Goal: Task Accomplishment & Management: Manage account settings

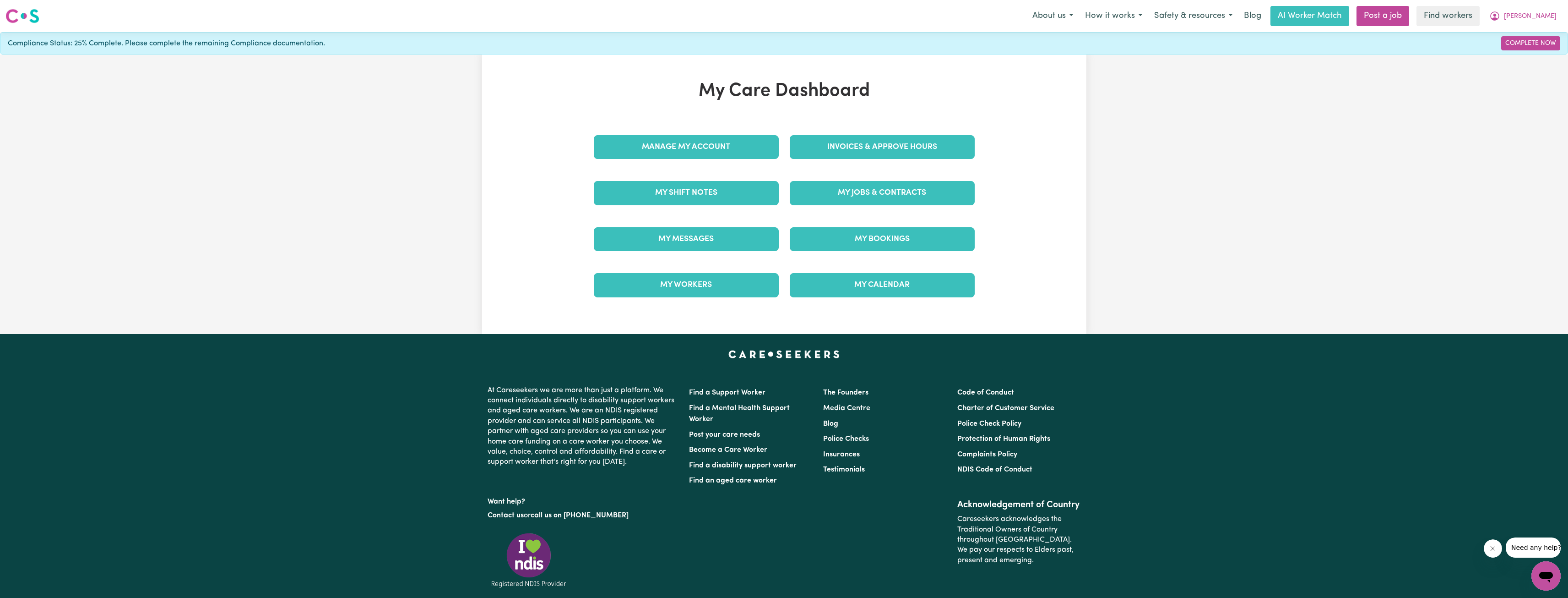
click at [614, 131] on div "Manage My Account" at bounding box center [686, 147] width 196 height 46
click at [615, 146] on link "Manage My Account" at bounding box center [686, 147] width 185 height 24
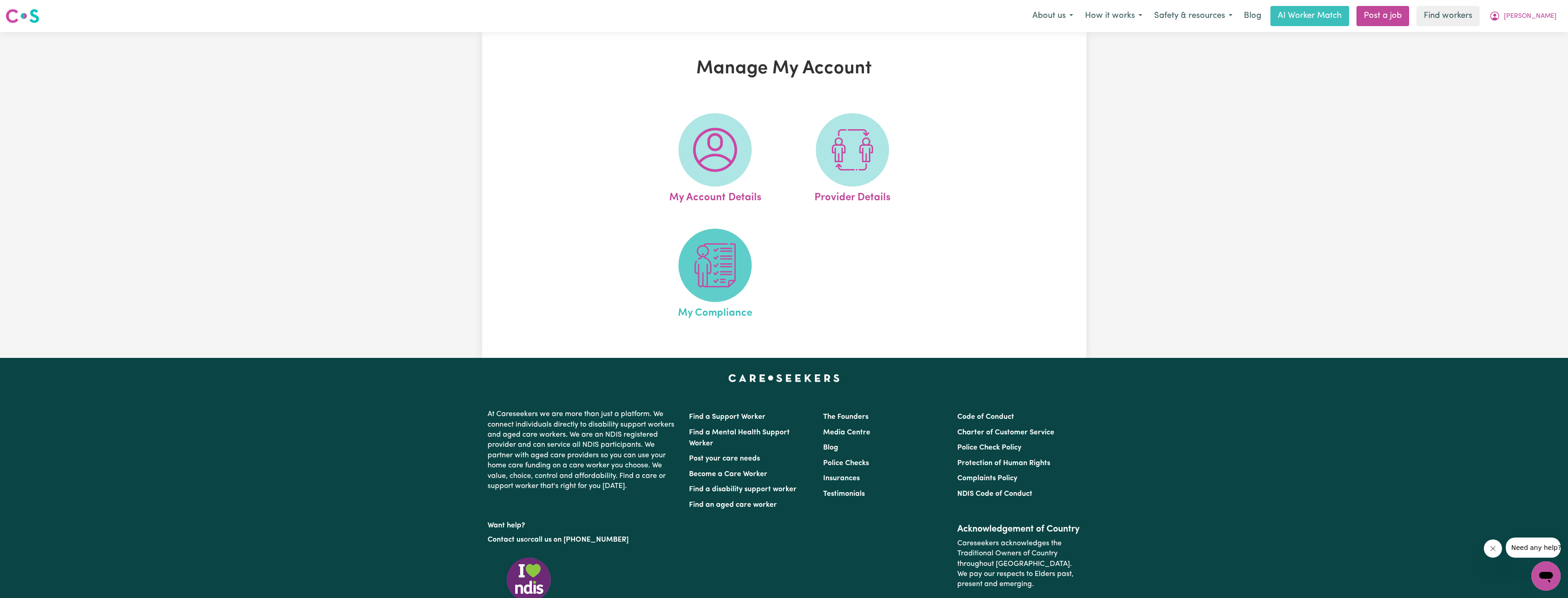
click at [703, 269] on img at bounding box center [715, 265] width 44 height 44
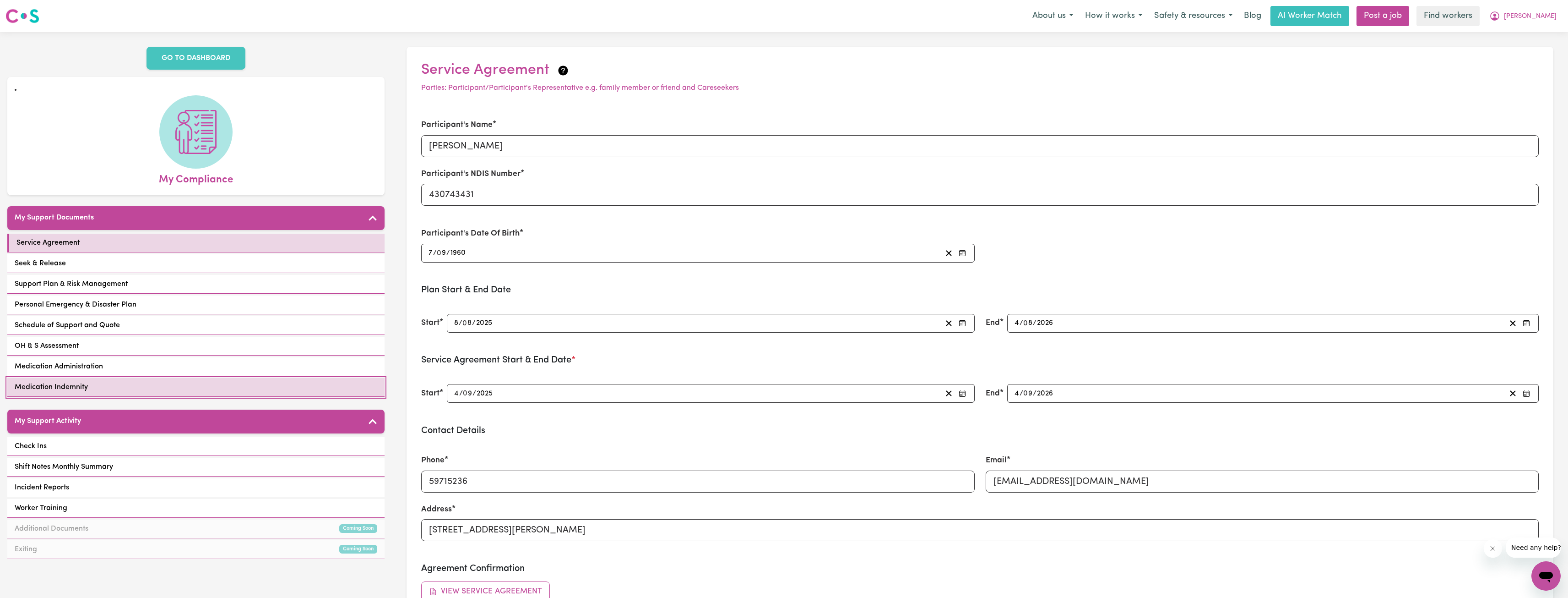
click at [237, 384] on link "Medication Indemnity" at bounding box center [196, 387] width 377 height 19
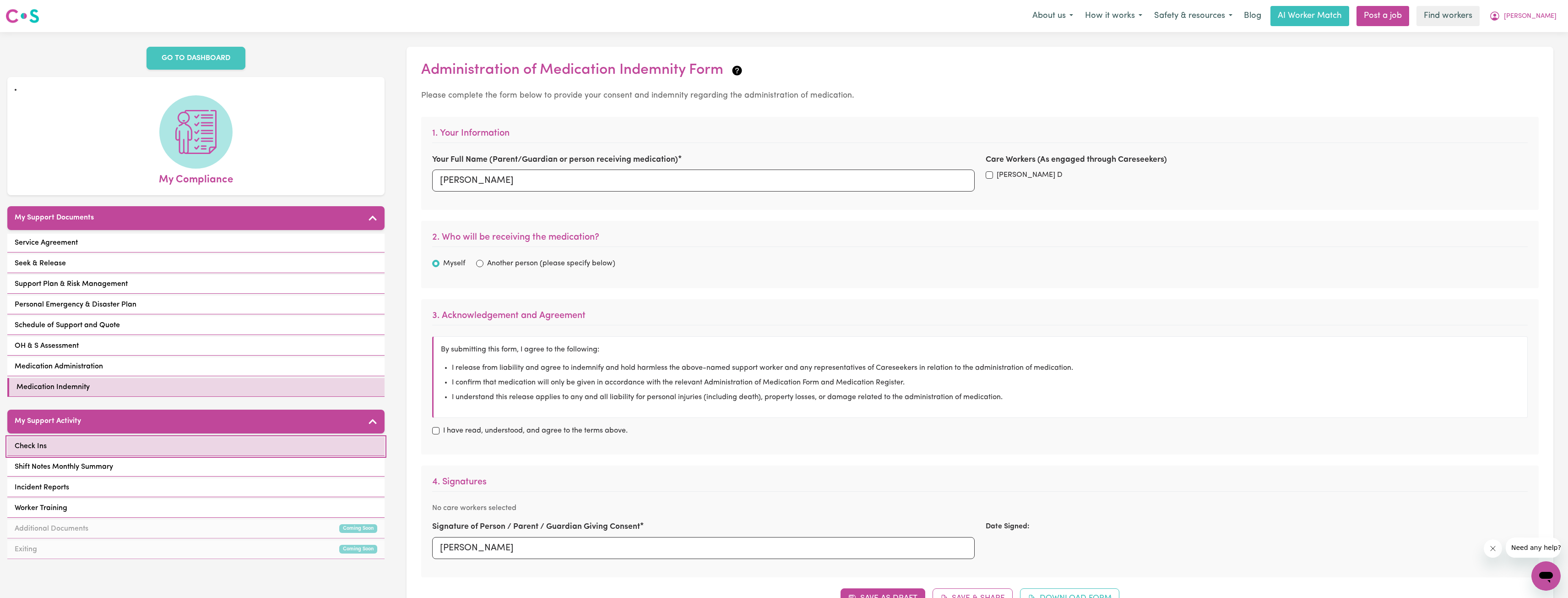
click at [206, 437] on link "Check Ins" at bounding box center [196, 446] width 377 height 19
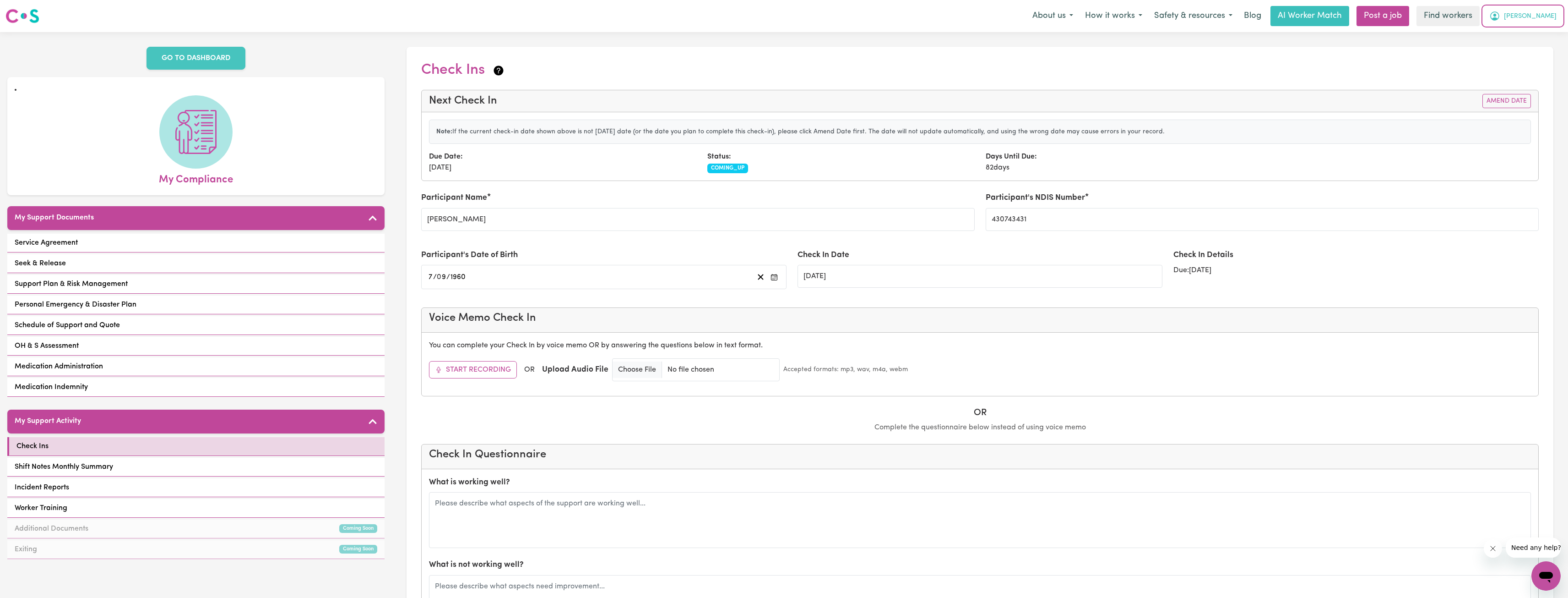
click at [1535, 12] on button "[PERSON_NAME]" at bounding box center [1523, 16] width 79 height 19
click at [1510, 34] on link "My Dashboard" at bounding box center [1525, 35] width 72 height 18
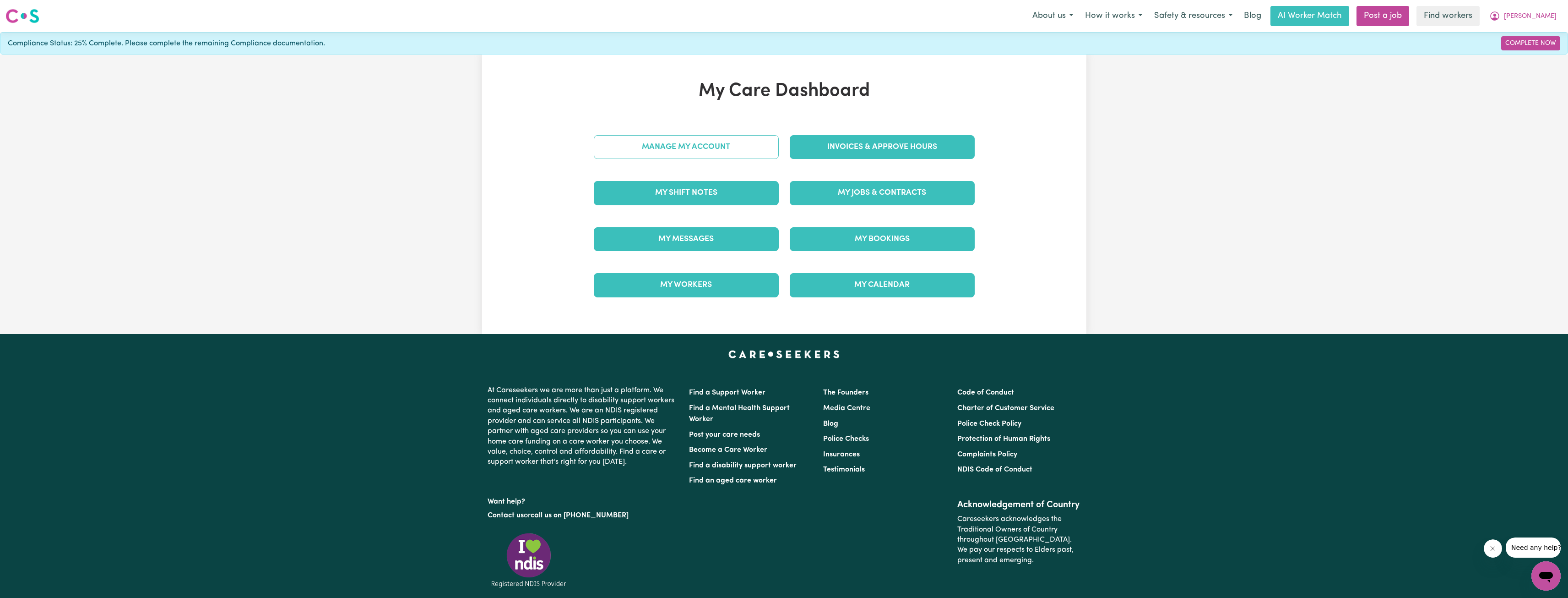
click at [705, 143] on link "Manage My Account" at bounding box center [686, 147] width 185 height 24
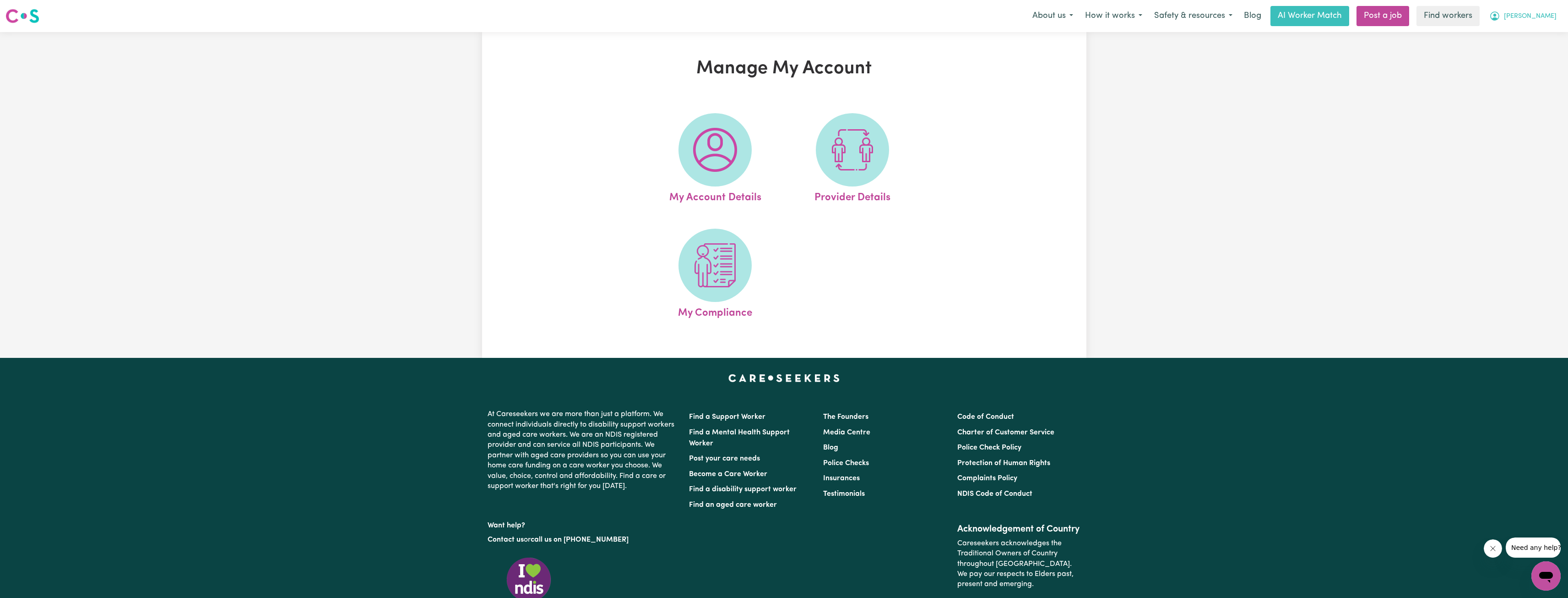
drag, startPoint x: 1538, startPoint y: 9, endPoint x: 1533, endPoint y: 12, distance: 5.8
click at [1538, 9] on button "[PERSON_NAME]" at bounding box center [1523, 16] width 79 height 19
click at [1513, 37] on link "My Dashboard" at bounding box center [1525, 35] width 72 height 18
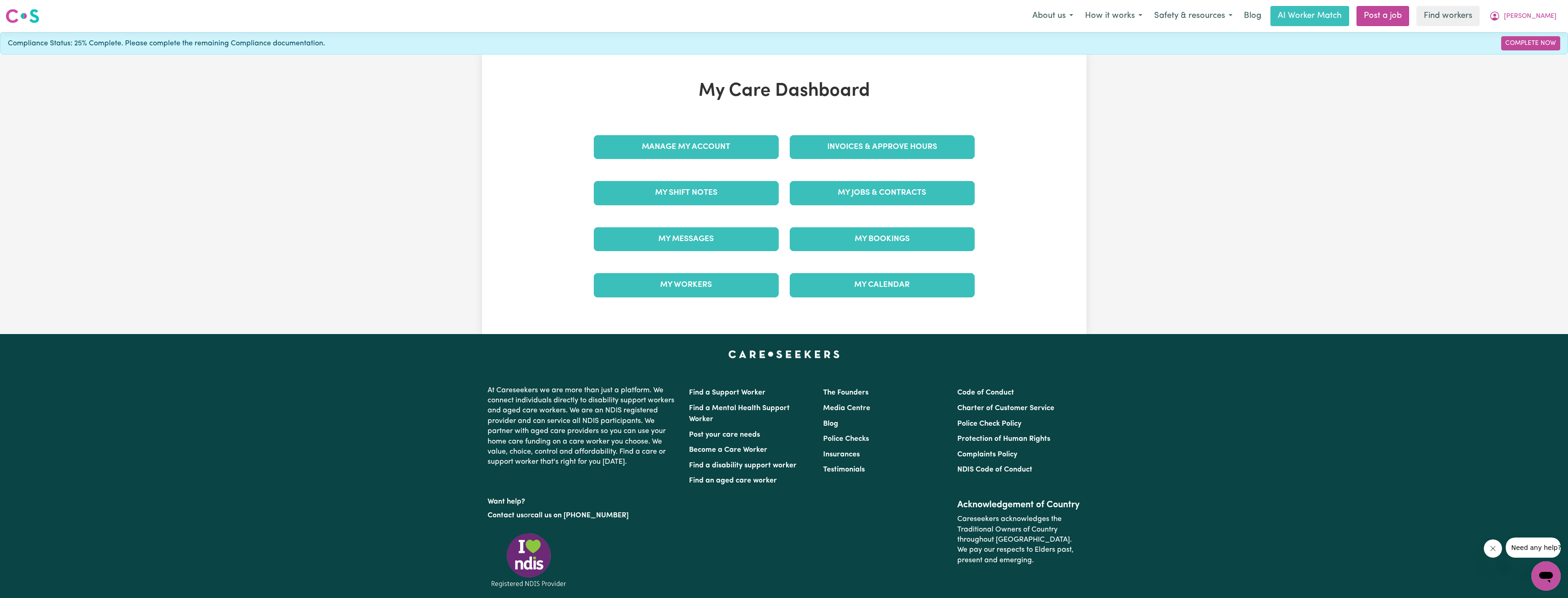
click at [815, 132] on div "Invoices & Approve Hours" at bounding box center [882, 147] width 196 height 46
click at [815, 134] on div "Invoices & Approve Hours" at bounding box center [882, 147] width 196 height 46
click at [815, 136] on link "Invoices & Approve Hours" at bounding box center [882, 147] width 185 height 24
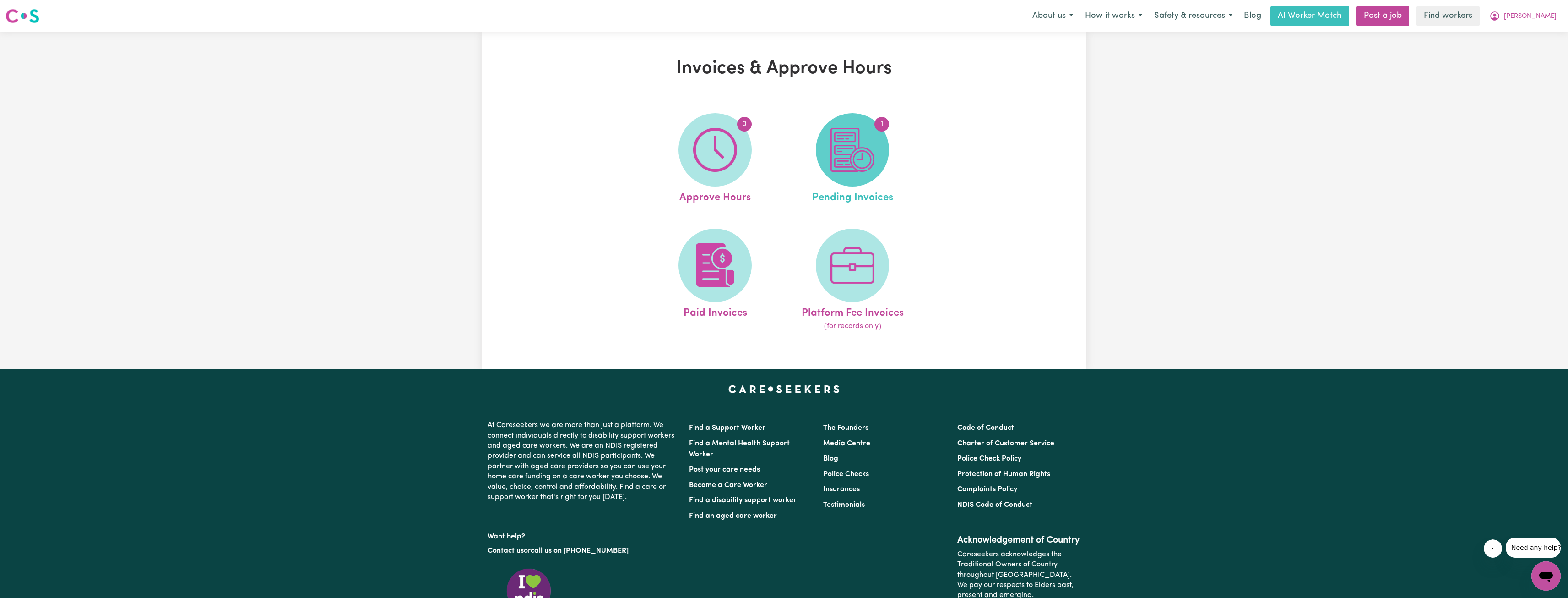
click at [817, 161] on span "1" at bounding box center [852, 150] width 73 height 73
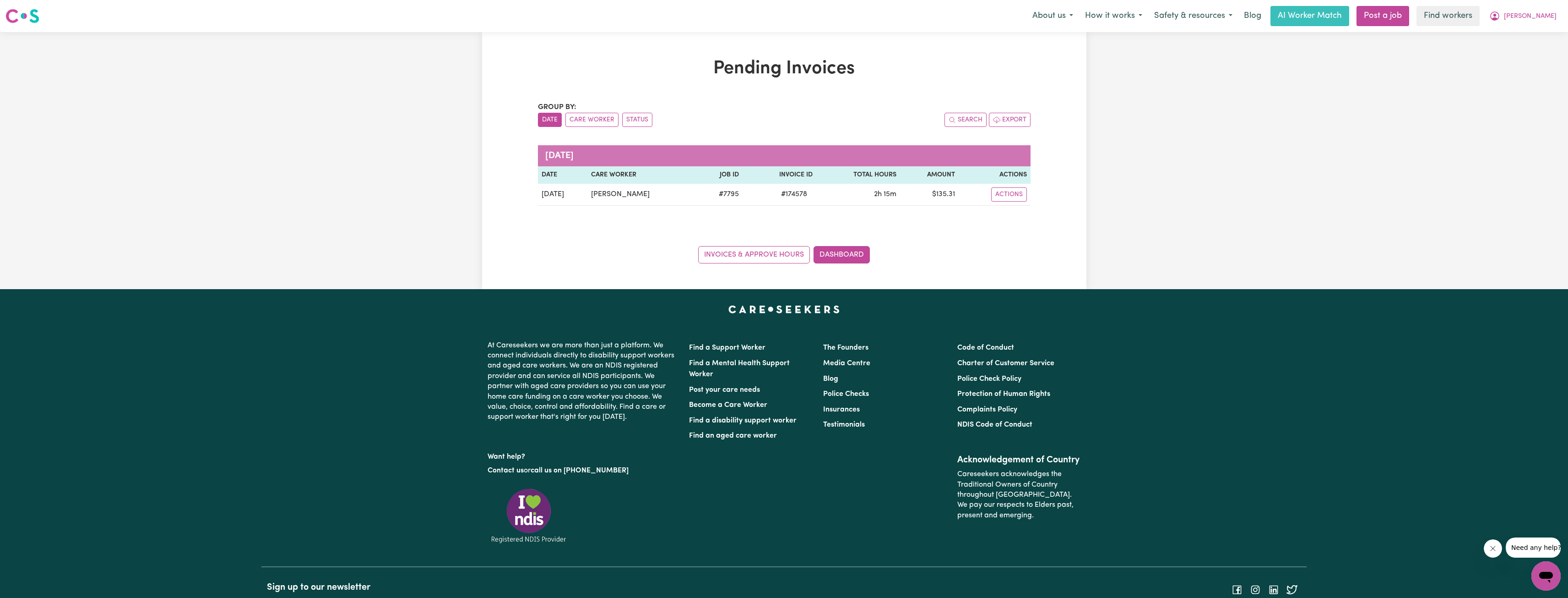
click at [1355, 173] on div "Pending Invoices Group by: Date Care Worker Status Search Export [DATE] Date Ca…" at bounding box center [784, 161] width 1568 height 257
click at [1553, 22] on button "[PERSON_NAME]" at bounding box center [1523, 16] width 79 height 19
click at [1528, 27] on link "My Dashboard" at bounding box center [1525, 35] width 72 height 18
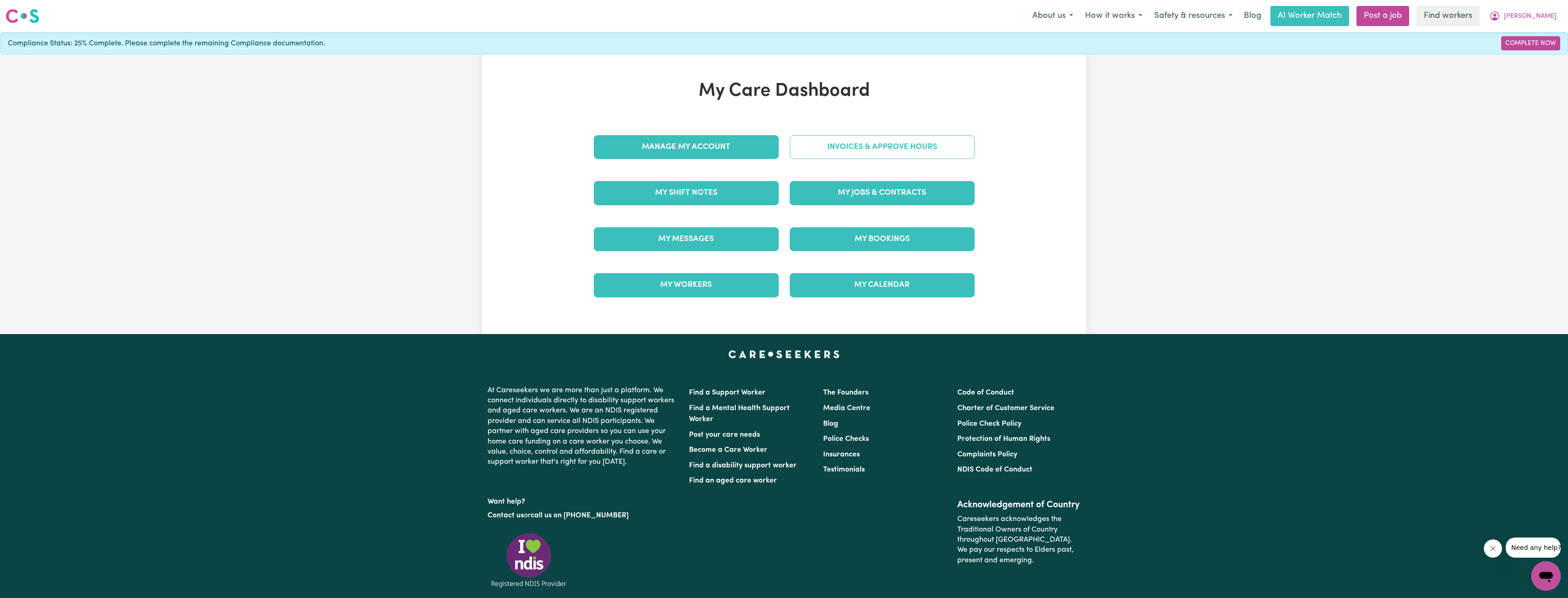
click at [855, 138] on link "Invoices & Approve Hours" at bounding box center [882, 147] width 185 height 24
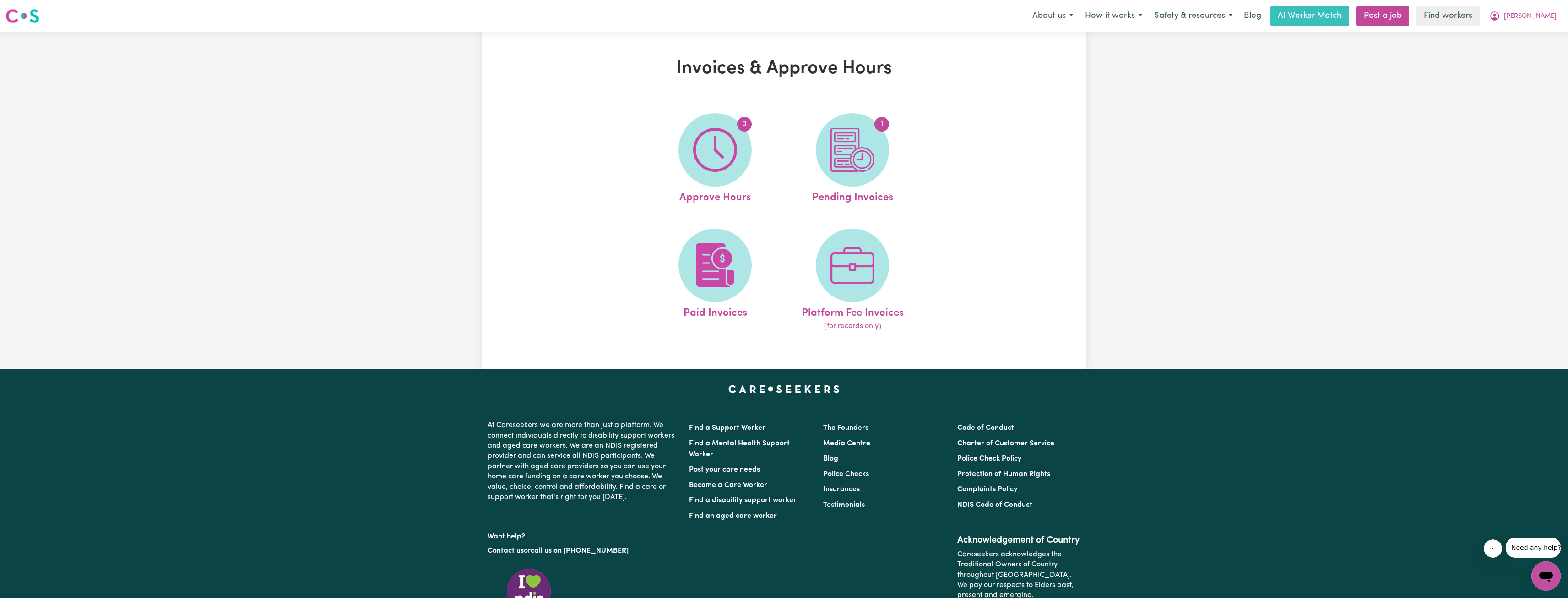
click at [998, 143] on div "Invoices & Approve Hours 0 Approve Hours 1 Pending Invoices Paid Invoices Platf…" at bounding box center [784, 200] width 604 height 286
click at [1560, 12] on button "[PERSON_NAME]" at bounding box center [1523, 16] width 79 height 19
click at [1533, 44] on link "Logout" at bounding box center [1525, 52] width 72 height 18
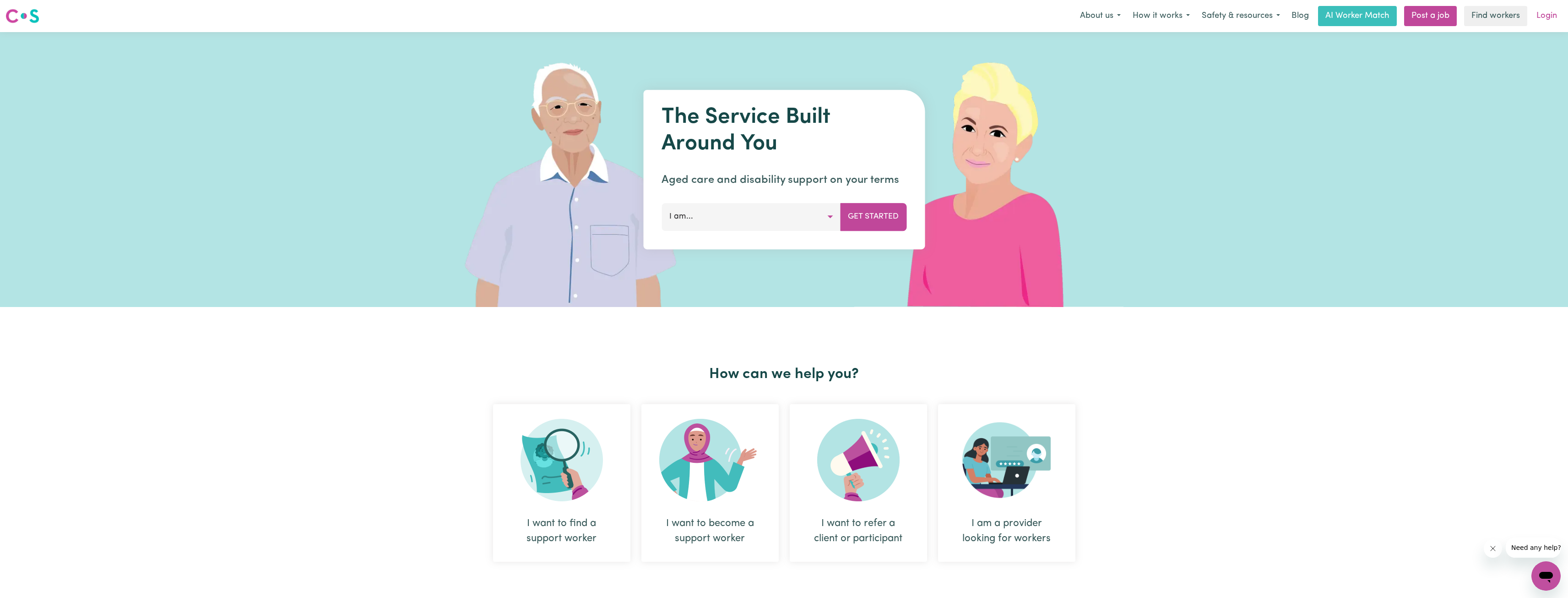
click at [1545, 18] on link "Login" at bounding box center [1547, 16] width 32 height 20
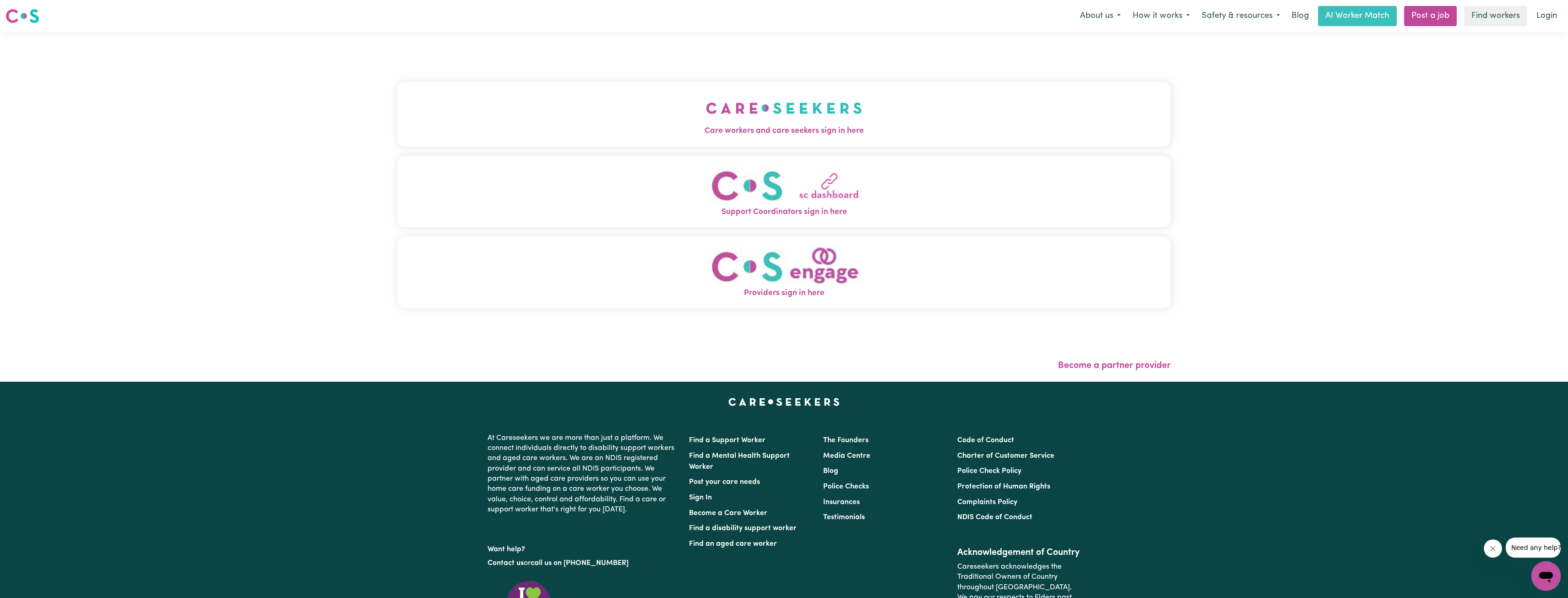
click at [721, 103] on img "Care workers and care seekers sign in here" at bounding box center [784, 108] width 156 height 34
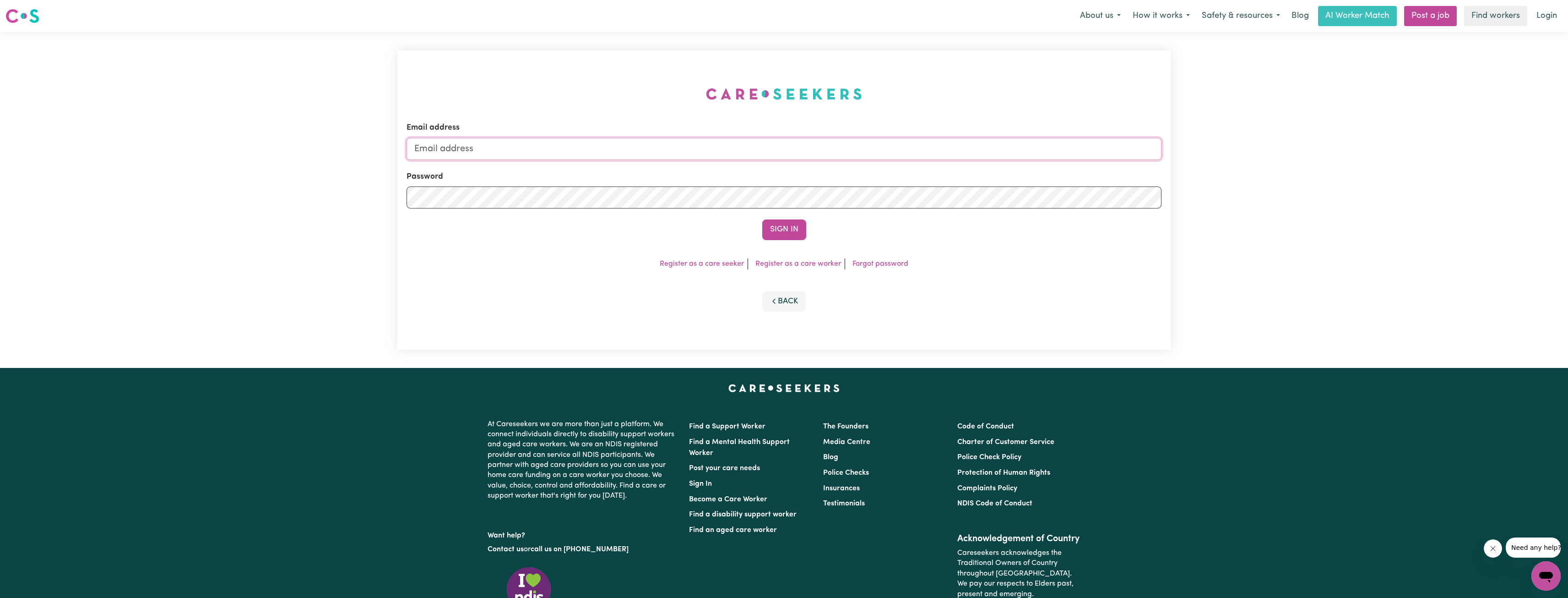
click at [841, 146] on input "Email address" at bounding box center [784, 149] width 755 height 22
drag, startPoint x: 464, startPoint y: 149, endPoint x: 723, endPoint y: 177, distance: 260.5
click at [707, 157] on input "[EMAIL_ADDRESS][PERSON_NAME][DOMAIN_NAME]" at bounding box center [784, 149] width 755 height 22
type input "[EMAIL_ADDRESS][DOMAIN_NAME]"
click at [806, 239] on div "Sign In" at bounding box center [784, 229] width 755 height 20
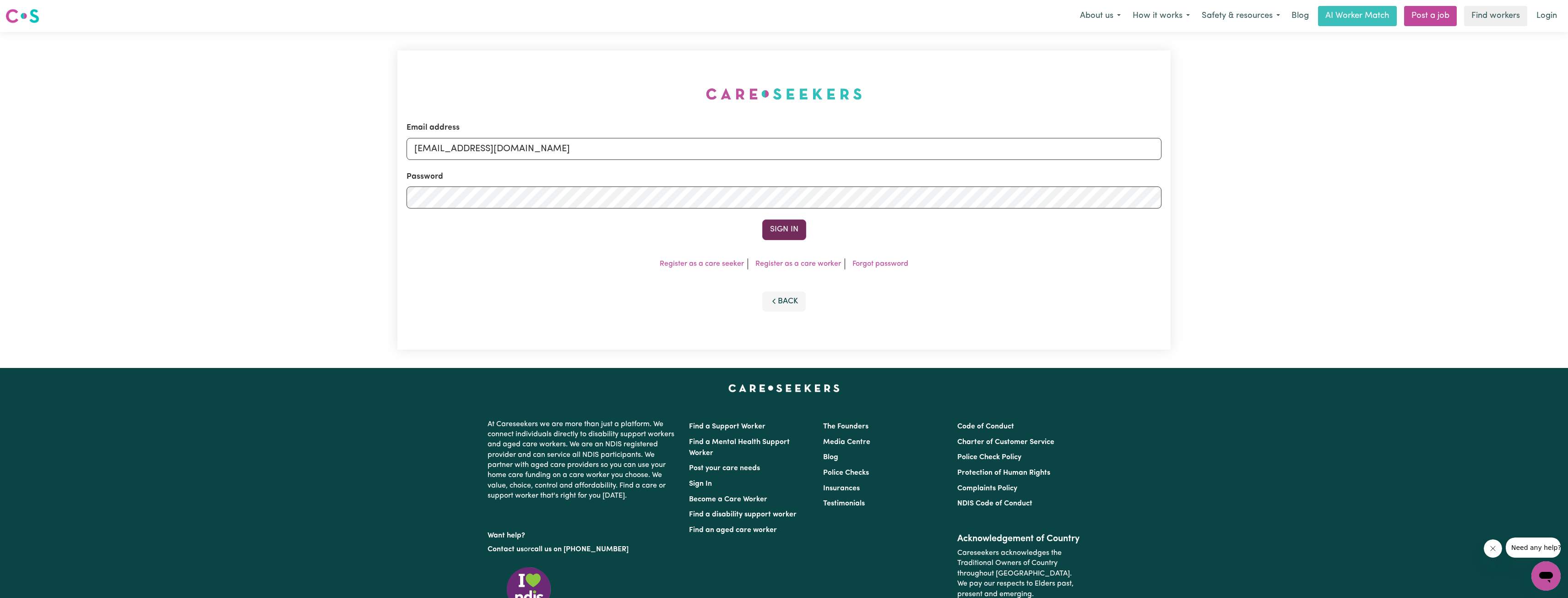
click at [782, 228] on button "Sign In" at bounding box center [784, 229] width 44 height 20
